Goal: Task Accomplishment & Management: Complete application form

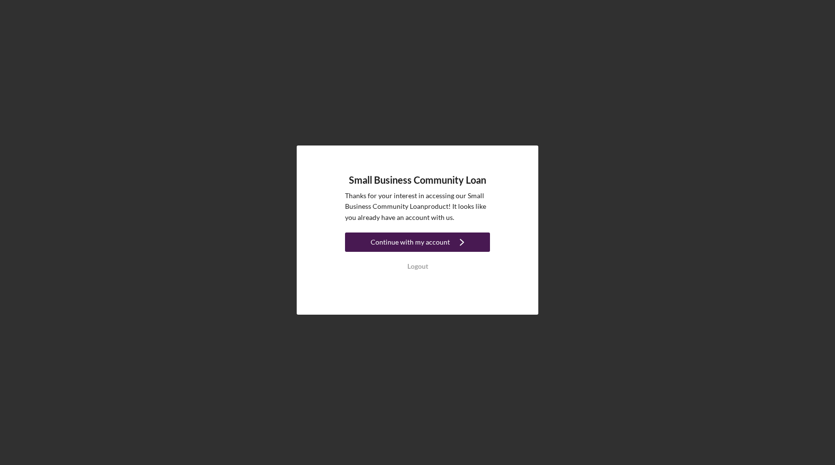
click at [405, 241] on div "Continue with my account" at bounding box center [410, 241] width 79 height 19
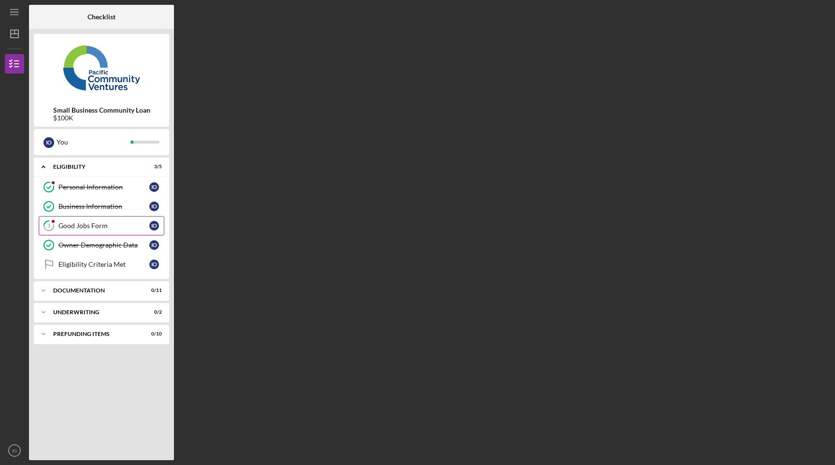
click at [96, 229] on div "Good Jobs Form" at bounding box center [103, 226] width 91 height 8
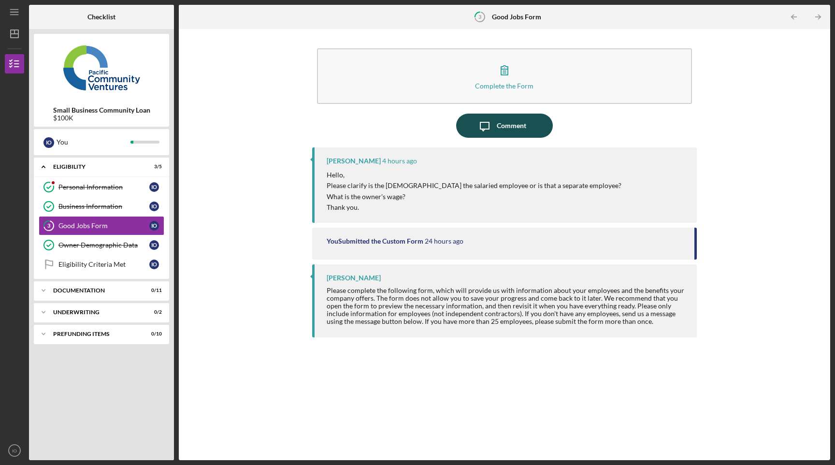
click at [507, 126] on div "Comment" at bounding box center [511, 126] width 29 height 24
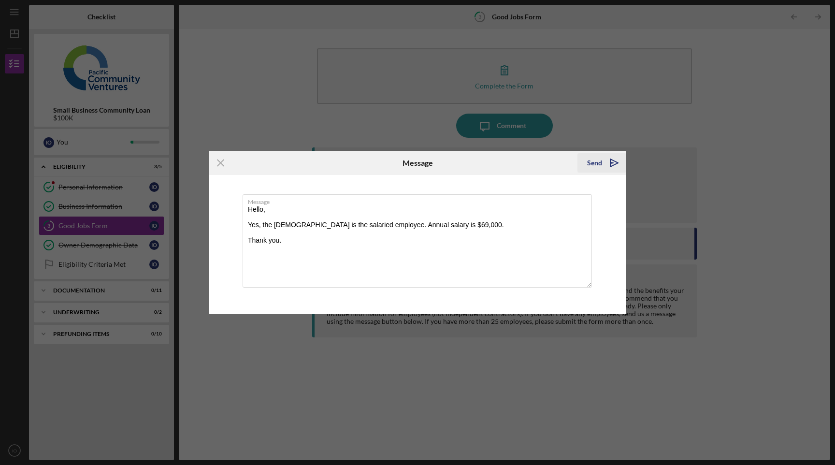
type textarea "Hello, Yes, the [DEMOGRAPHIC_DATA] is the salaried employee. Annual salary is $…"
click at [618, 164] on icon "Icon/icon-invite-send" at bounding box center [614, 163] width 24 height 24
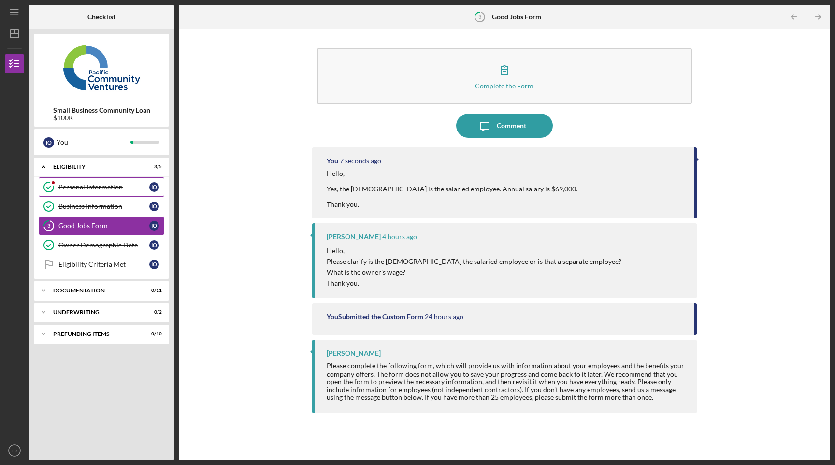
click at [92, 189] on div "Personal Information" at bounding box center [103, 187] width 91 height 8
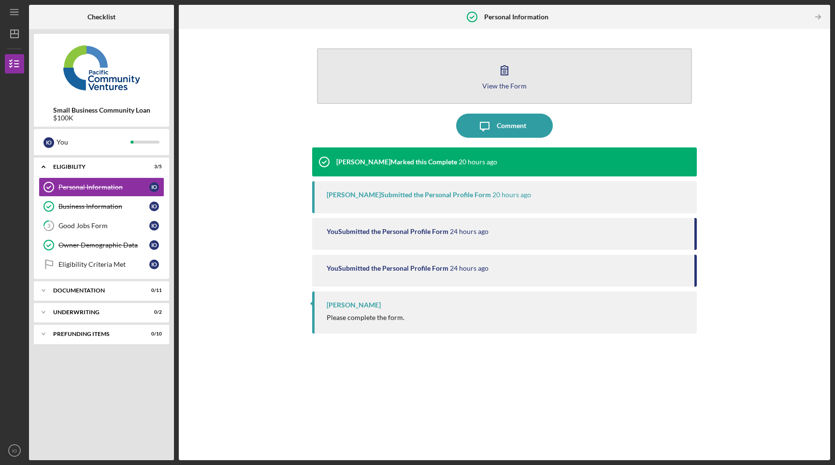
click at [509, 86] on div "View the Form" at bounding box center [504, 85] width 44 height 7
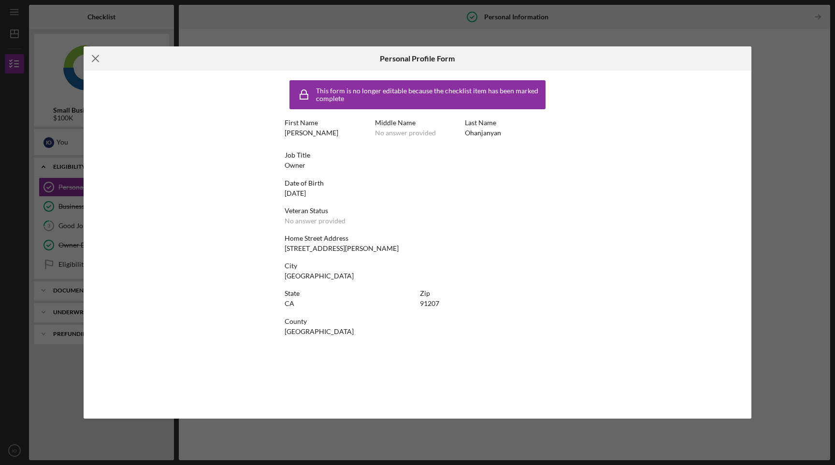
click at [97, 60] on line at bounding box center [95, 59] width 6 height 6
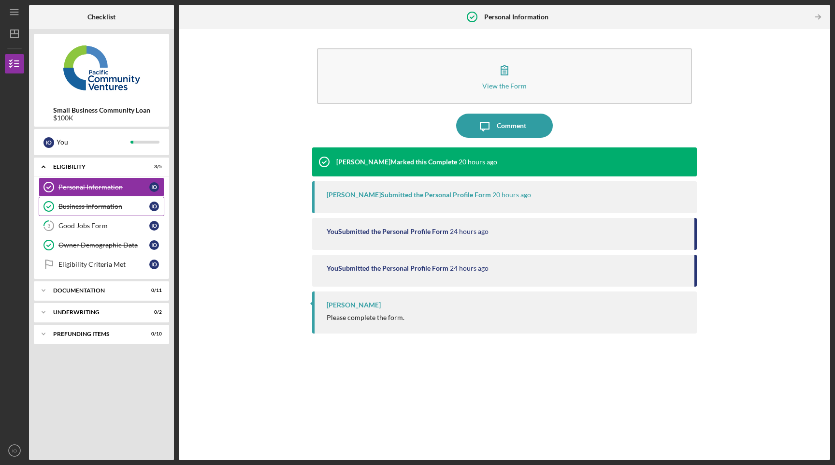
click at [98, 206] on div "Business Information" at bounding box center [103, 206] width 91 height 8
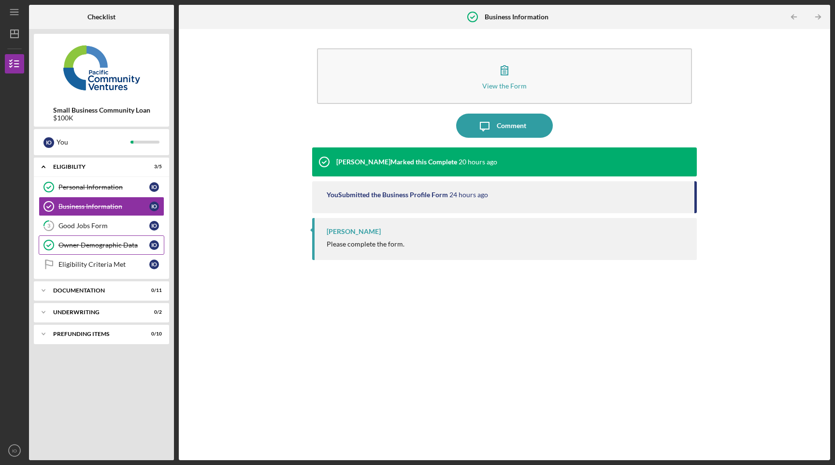
click at [89, 244] on div "Owner Demographic Data" at bounding box center [103, 245] width 91 height 8
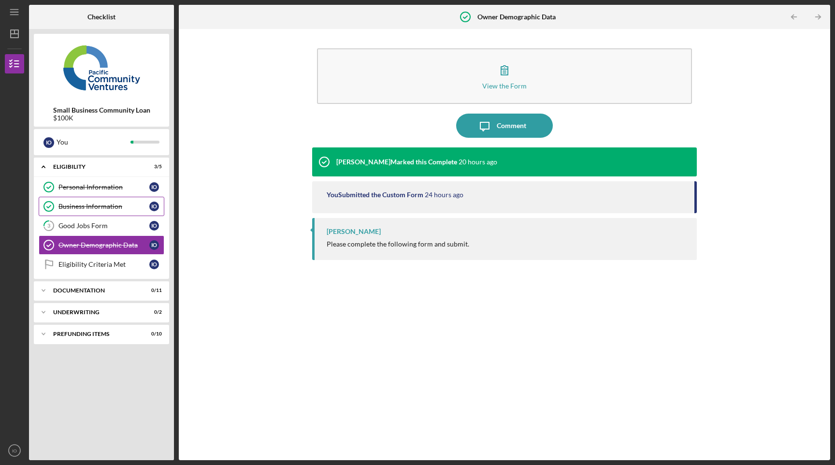
click at [105, 215] on link "Business Information Business Information I O" at bounding box center [102, 206] width 126 height 19
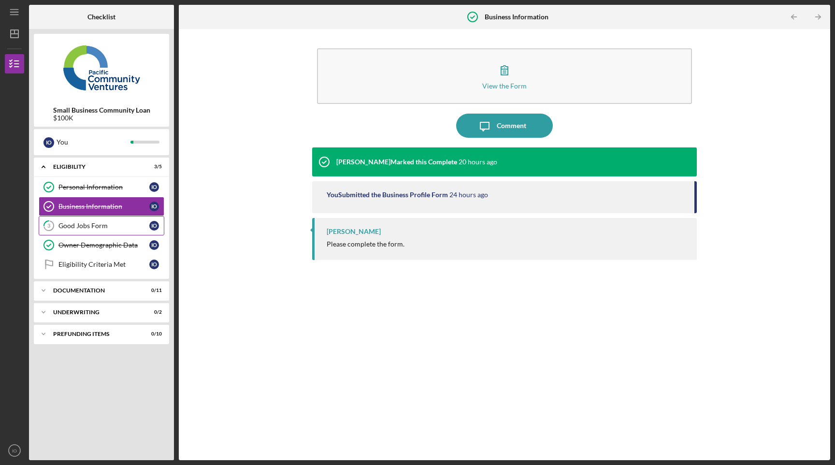
click at [102, 225] on div "Good Jobs Form" at bounding box center [103, 226] width 91 height 8
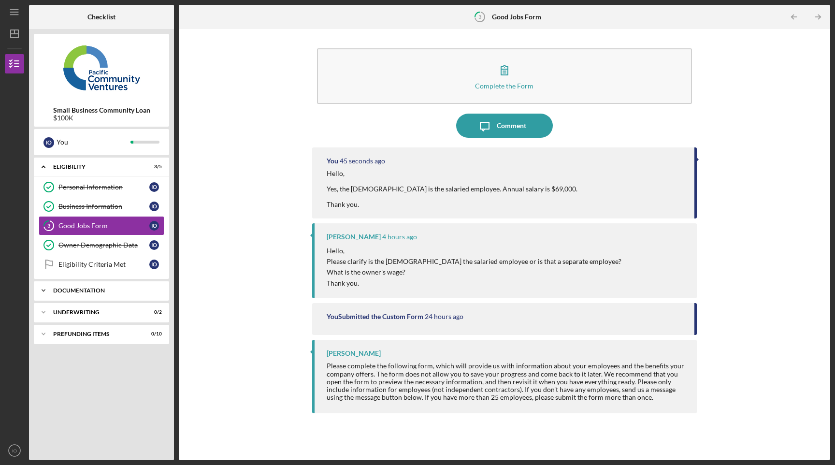
click at [78, 291] on div "Documentation" at bounding box center [105, 291] width 104 height 6
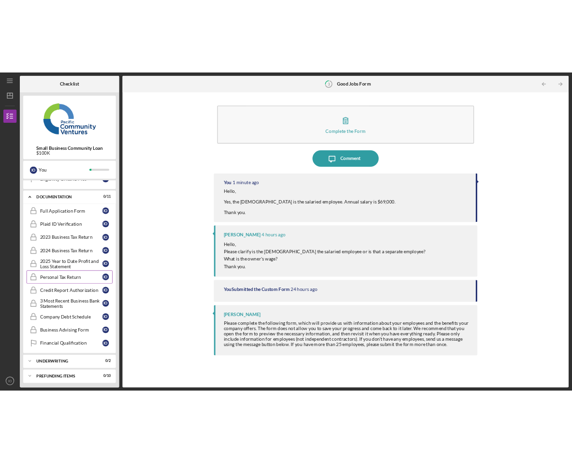
scroll to position [112, 0]
